Goal: Task Accomplishment & Management: Use online tool/utility

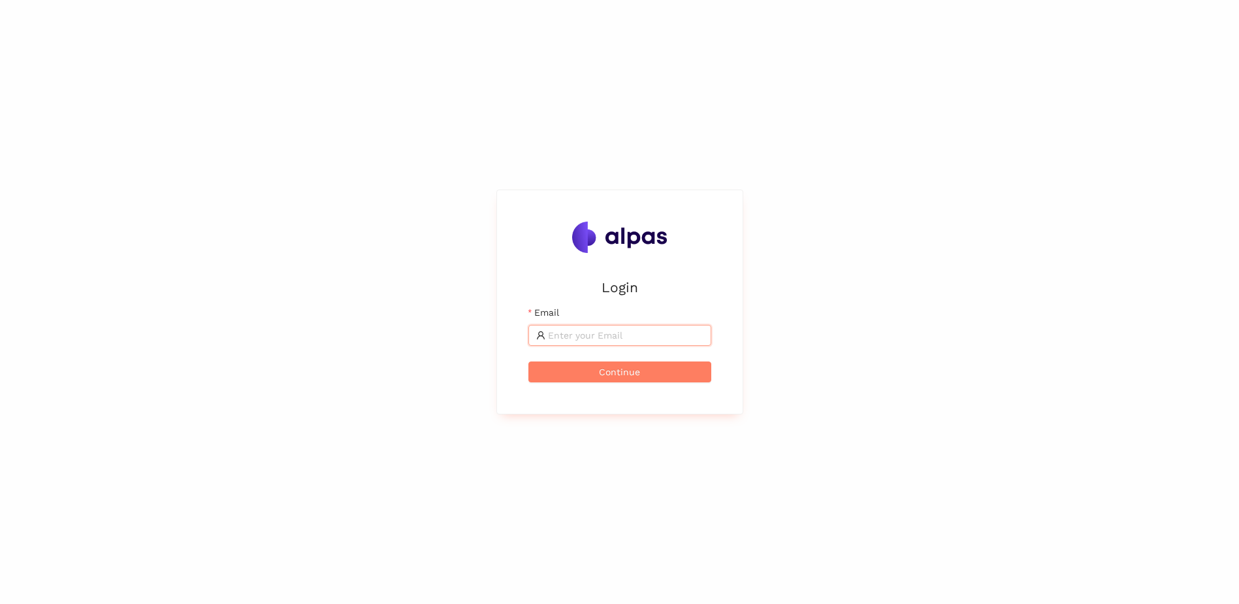
click at [563, 332] on input "Email" at bounding box center [625, 335] width 155 height 14
type input "julian.seiler@zeiss.com"
click at [528, 361] on button "Continue" at bounding box center [619, 371] width 183 height 21
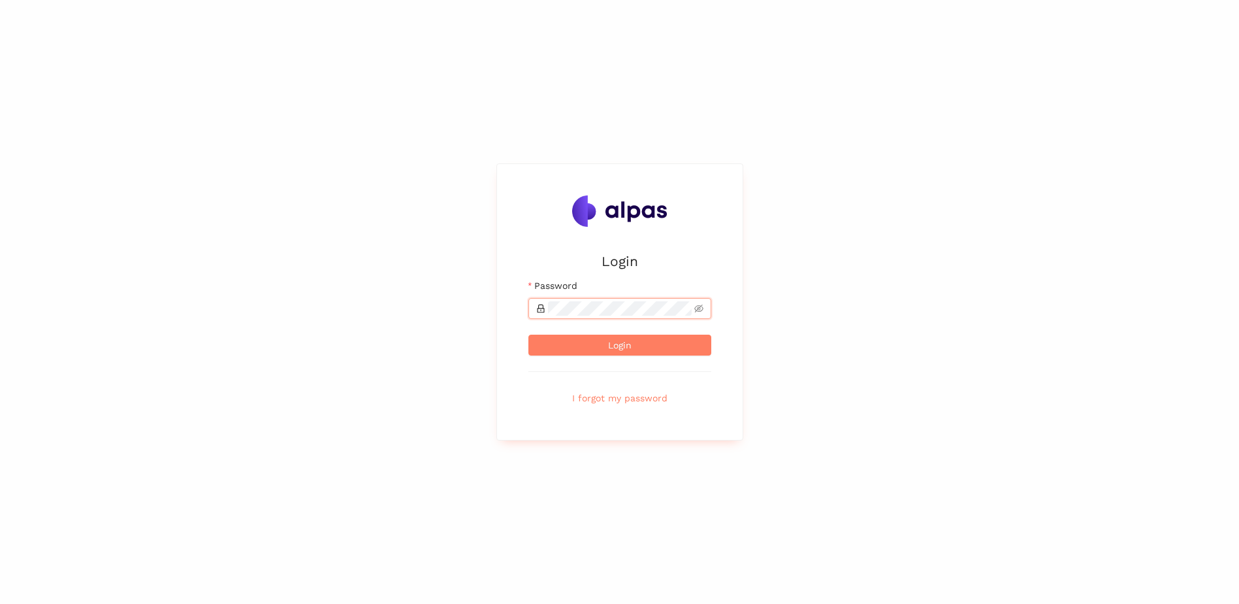
click at [528, 334] on button "Login" at bounding box center [619, 344] width 183 height 21
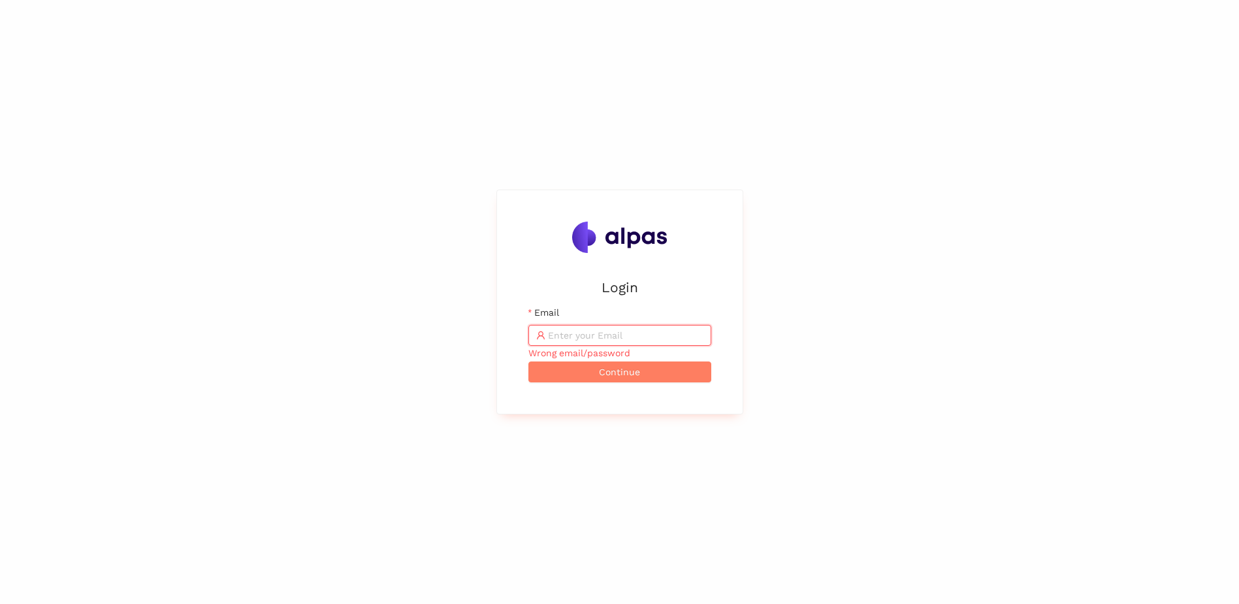
click at [656, 329] on input "Email" at bounding box center [625, 335] width 155 height 14
type input "17889_Jonny"
click at [528, 361] on button "Continue" at bounding box center [619, 371] width 183 height 21
click at [614, 236] on img at bounding box center [619, 236] width 95 height 31
click at [632, 295] on h2 "Login" at bounding box center [619, 287] width 183 height 22
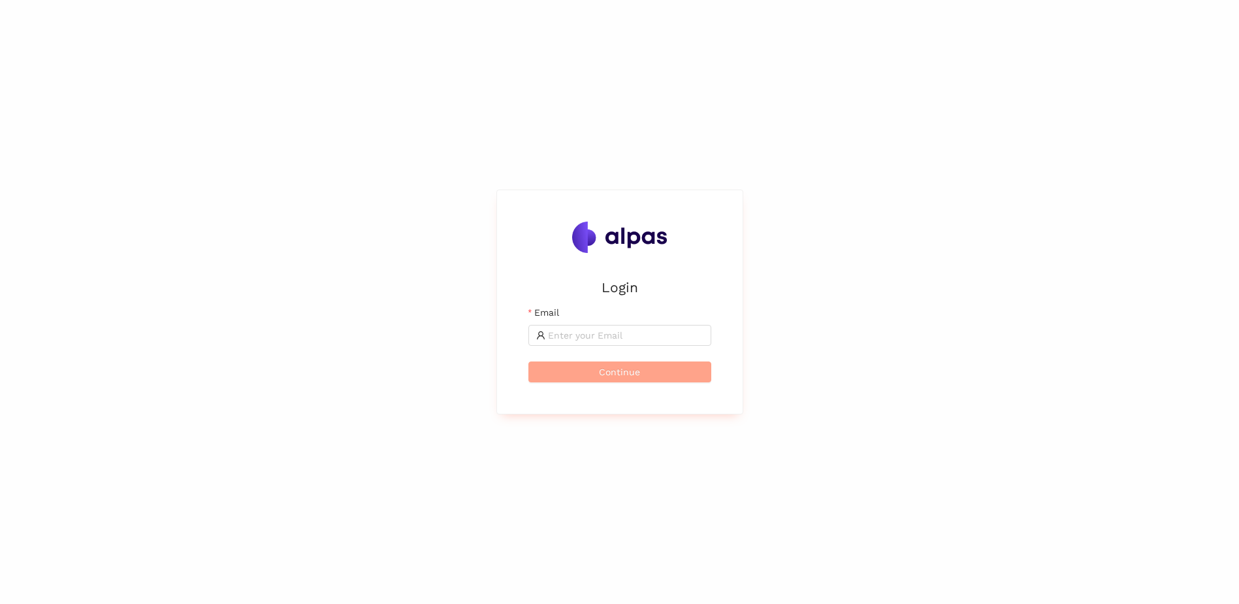
click at [627, 374] on span "Continue" at bounding box center [619, 371] width 41 height 14
click at [627, 375] on span "Continue" at bounding box center [619, 371] width 41 height 14
click at [922, 355] on div "Login Email Please enter your email Continue" at bounding box center [619, 302] width 1239 height 604
click at [579, 338] on input "Email" at bounding box center [625, 335] width 155 height 14
type input "julian.seiler@zeiss.com"
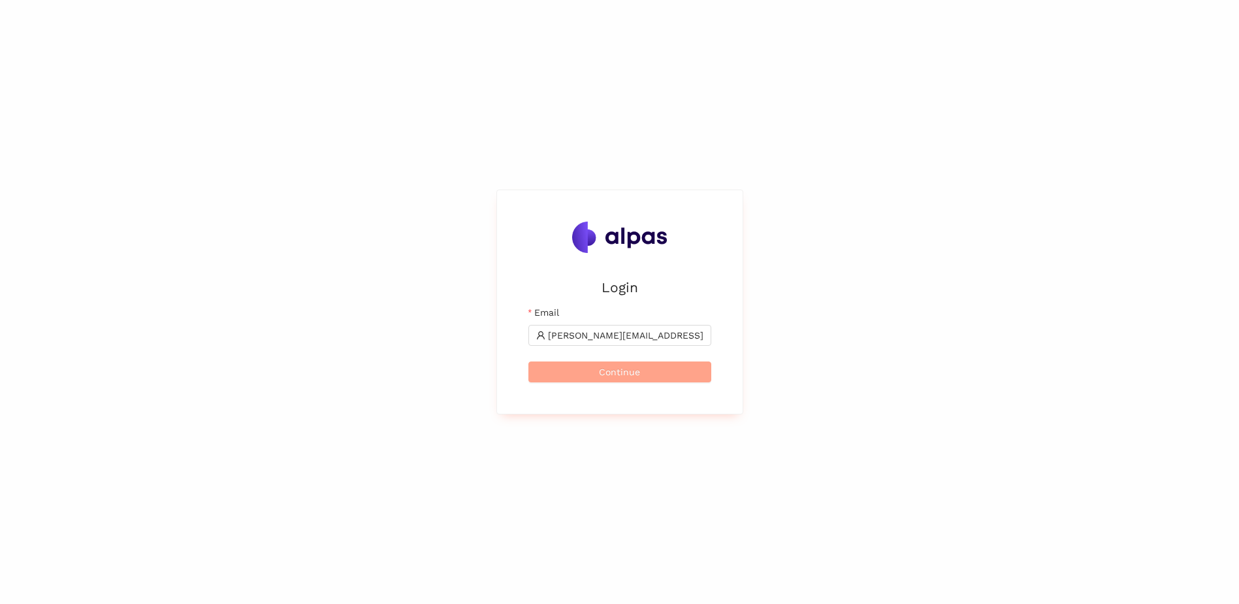
click at [585, 370] on button "Continue" at bounding box center [619, 371] width 183 height 21
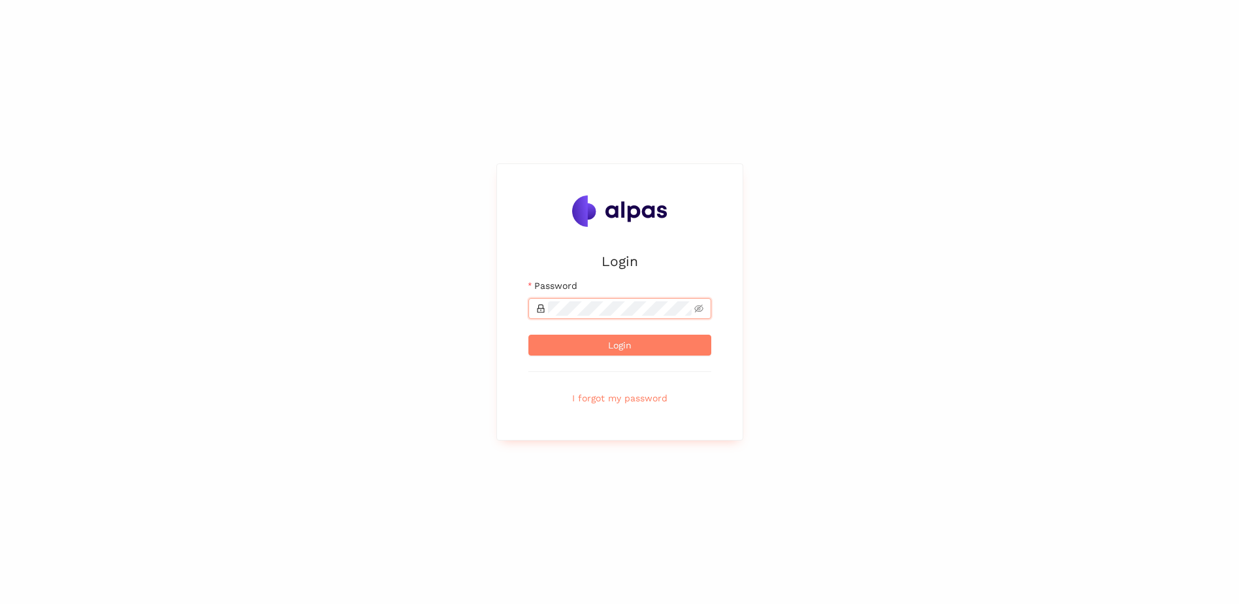
click at [528, 334] on button "Login" at bounding box center [619, 344] width 183 height 21
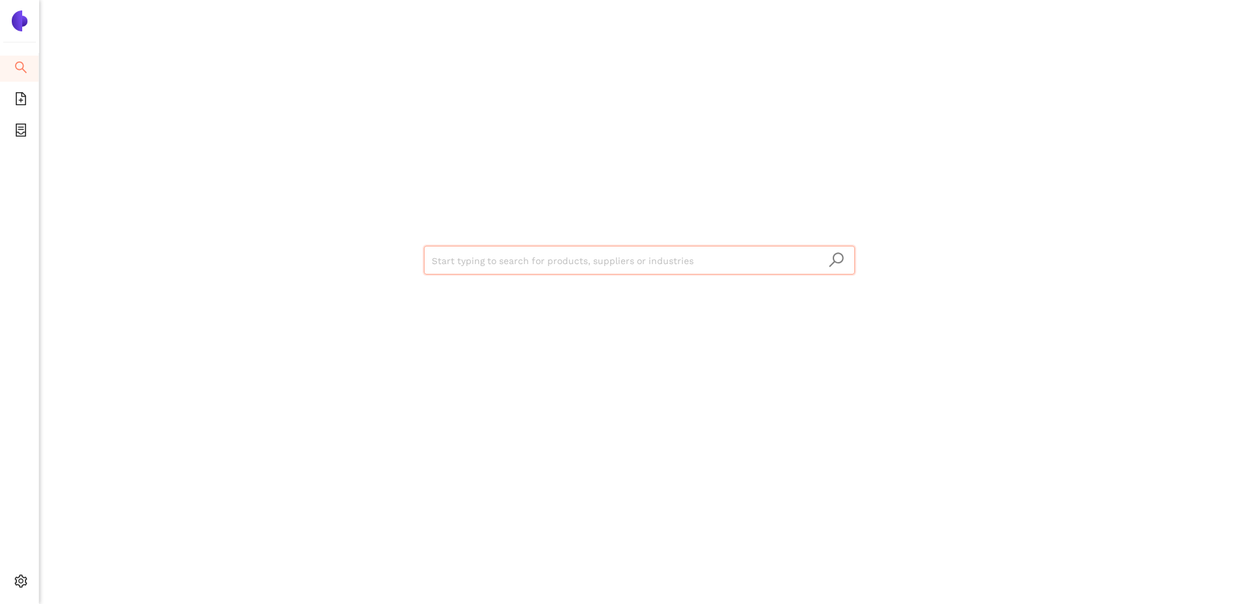
click at [28, 24] on img at bounding box center [19, 20] width 21 height 21
click at [18, 126] on icon "container" at bounding box center [20, 129] width 13 height 13
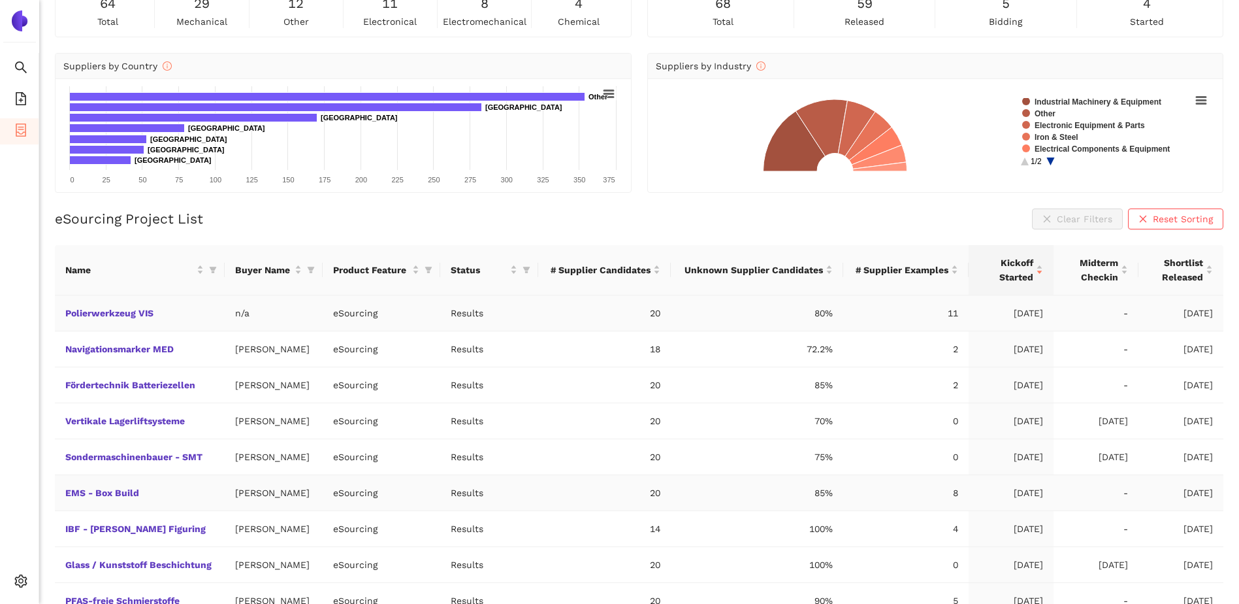
scroll to position [183, 0]
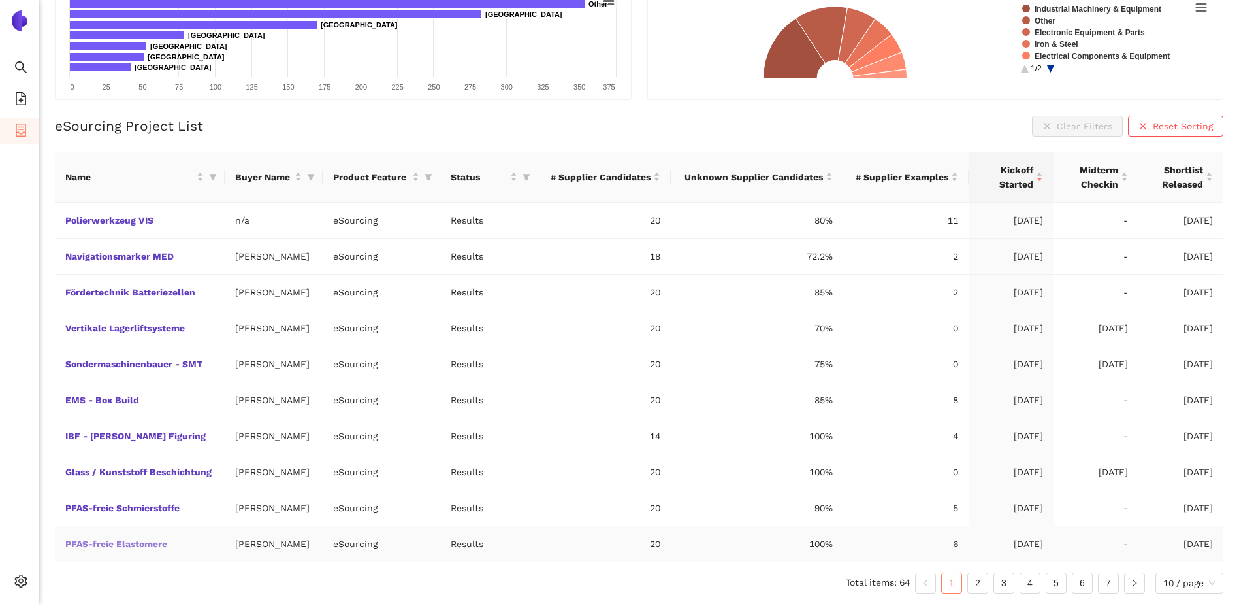
click at [0, 0] on link "PFAS-freie Elastomere" at bounding box center [0, 0] width 0 height 0
